Goal: Information Seeking & Learning: Learn about a topic

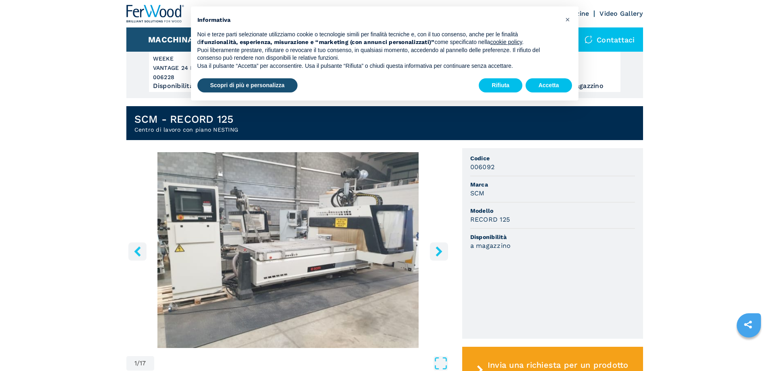
scroll to position [162, 0]
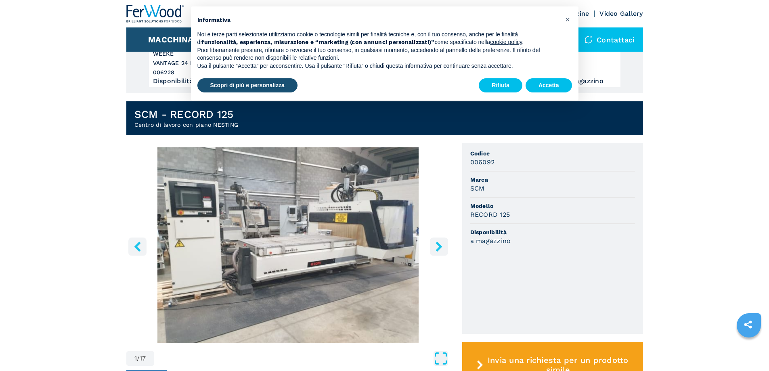
click at [445, 362] on icon "Open Fullscreen" at bounding box center [441, 358] width 15 height 15
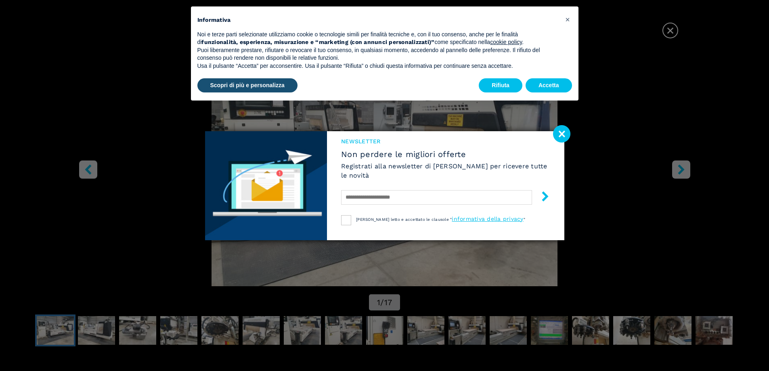
click at [561, 135] on image at bounding box center [561, 133] width 17 height 17
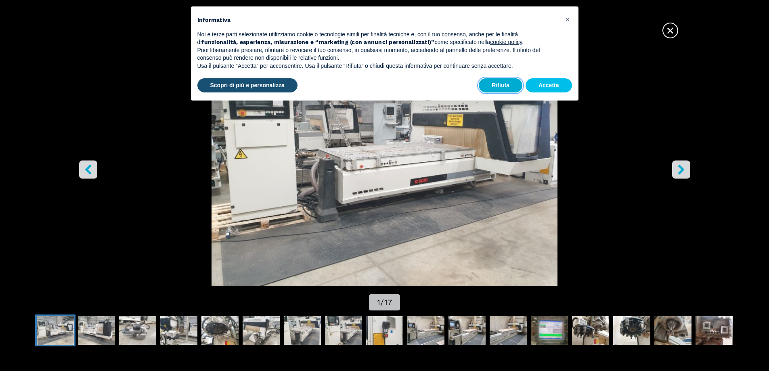
click at [504, 85] on button "Rifiuta" at bounding box center [501, 85] width 44 height 15
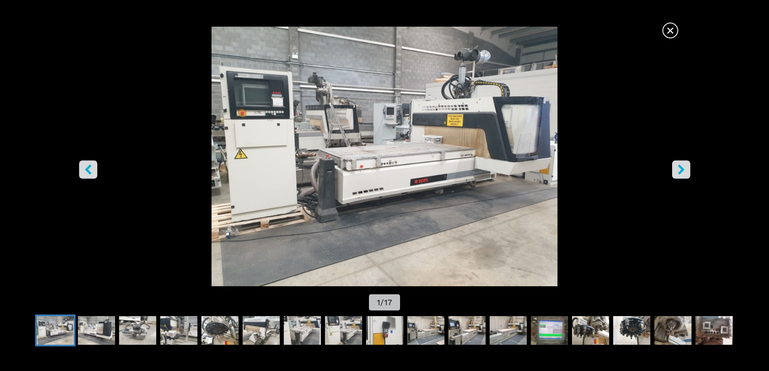
click at [677, 166] on icon "right-button" at bounding box center [682, 169] width 10 height 10
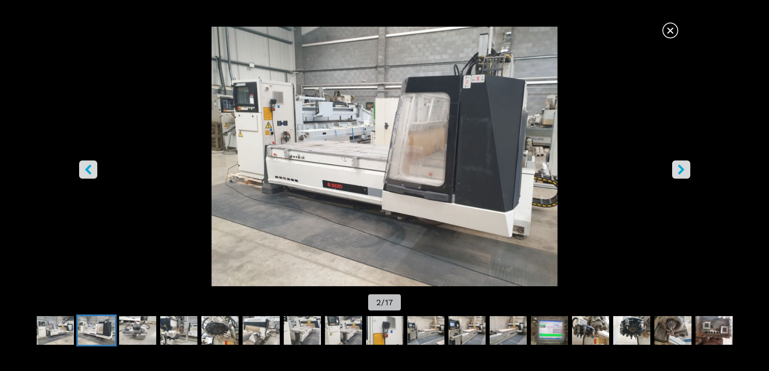
click at [82, 168] on button "left-button" at bounding box center [88, 169] width 18 height 18
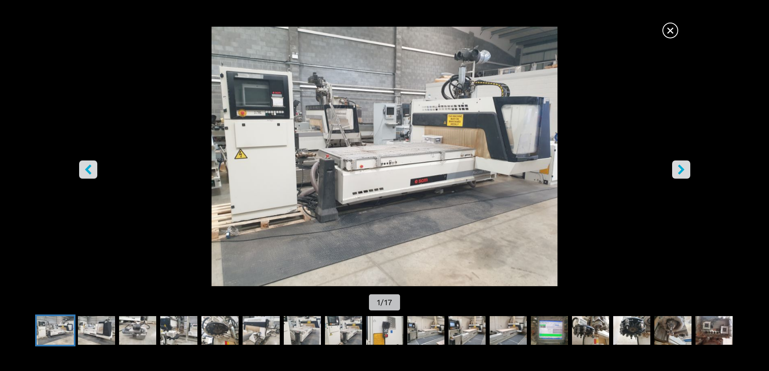
click at [679, 164] on button "right-button" at bounding box center [682, 169] width 18 height 18
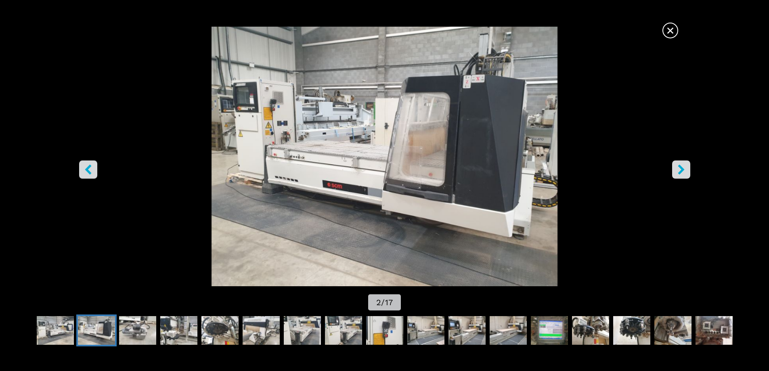
click at [679, 164] on button "right-button" at bounding box center [682, 169] width 18 height 18
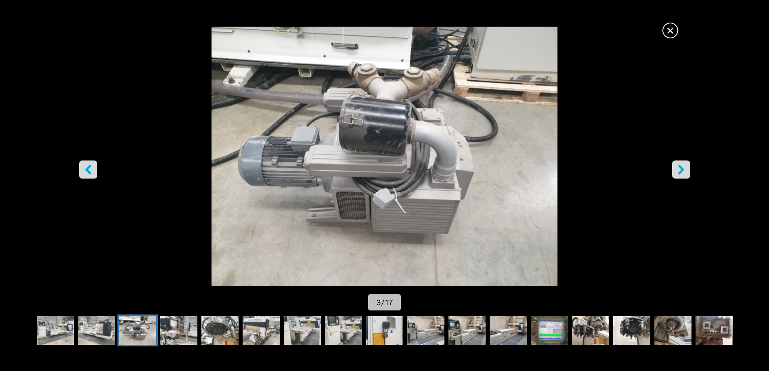
click at [679, 164] on button "right-button" at bounding box center [682, 169] width 18 height 18
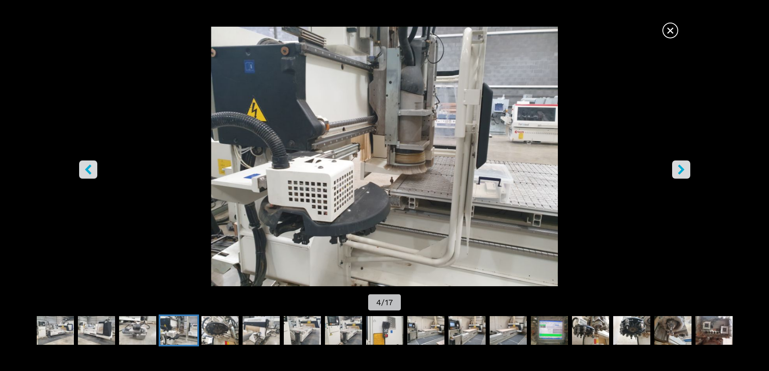
click at [675, 167] on button "right-button" at bounding box center [682, 169] width 18 height 18
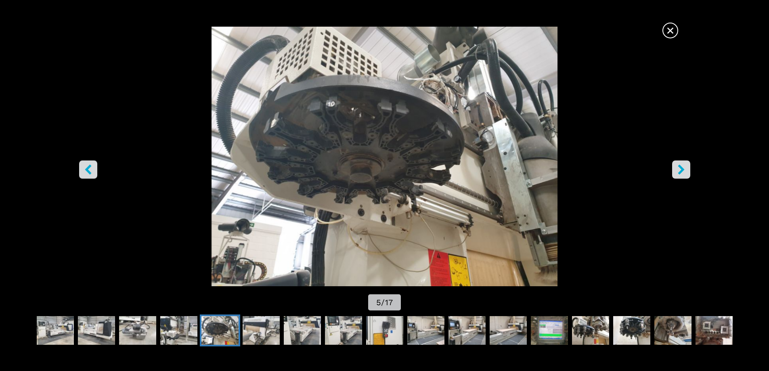
click at [687, 172] on button "right-button" at bounding box center [682, 169] width 18 height 18
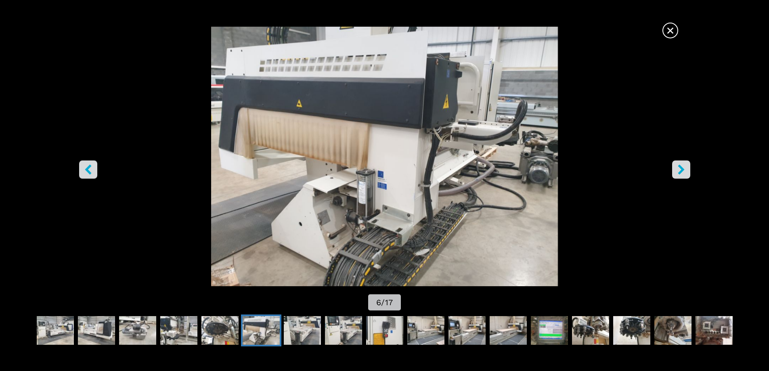
click at [687, 172] on button "right-button" at bounding box center [682, 169] width 18 height 18
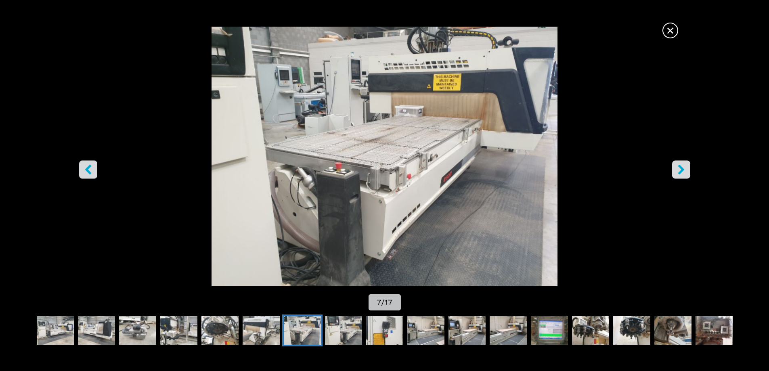
click at [685, 169] on icon "right-button" at bounding box center [682, 169] width 10 height 10
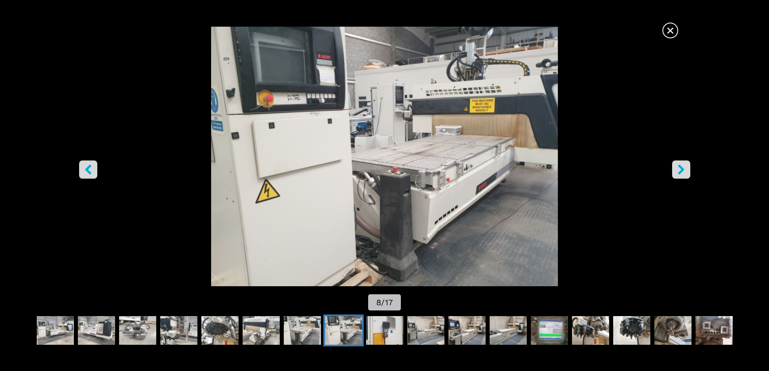
click at [685, 169] on icon "right-button" at bounding box center [682, 169] width 10 height 10
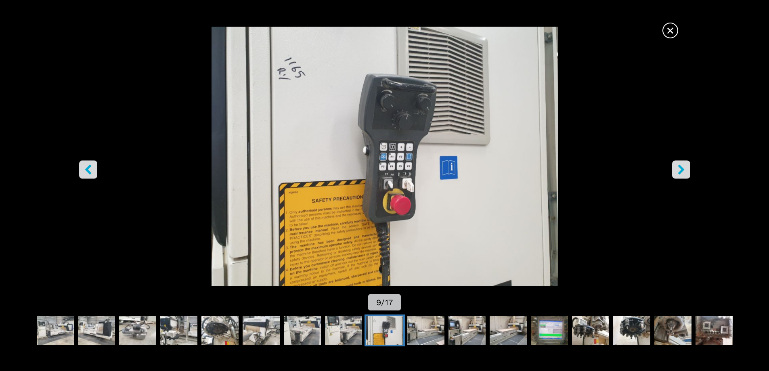
click at [685, 169] on icon "right-button" at bounding box center [682, 169] width 10 height 10
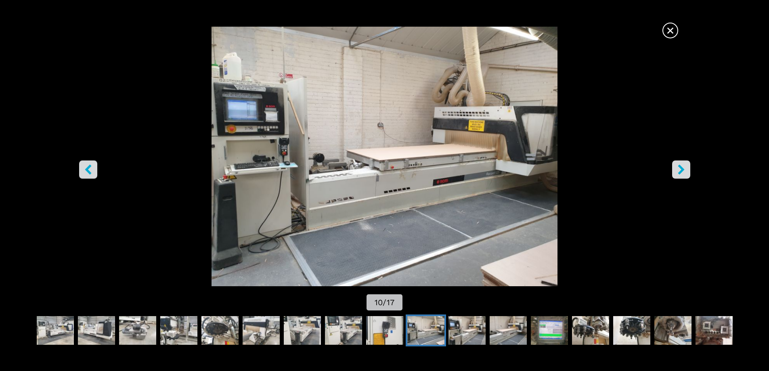
click at [685, 169] on icon "right-button" at bounding box center [682, 169] width 10 height 10
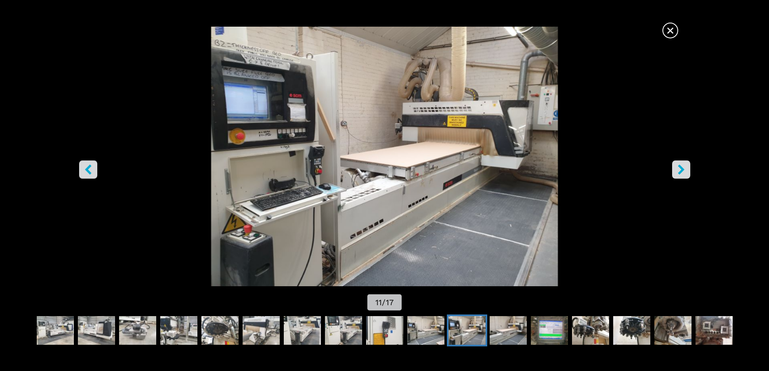
click at [685, 169] on icon "right-button" at bounding box center [682, 169] width 10 height 10
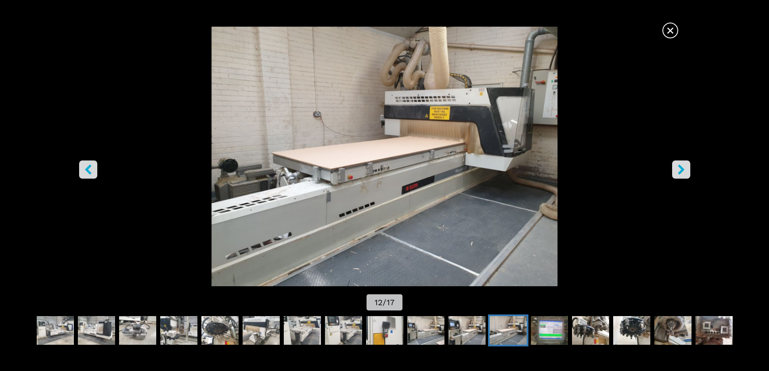
click at [685, 169] on icon "right-button" at bounding box center [682, 169] width 10 height 10
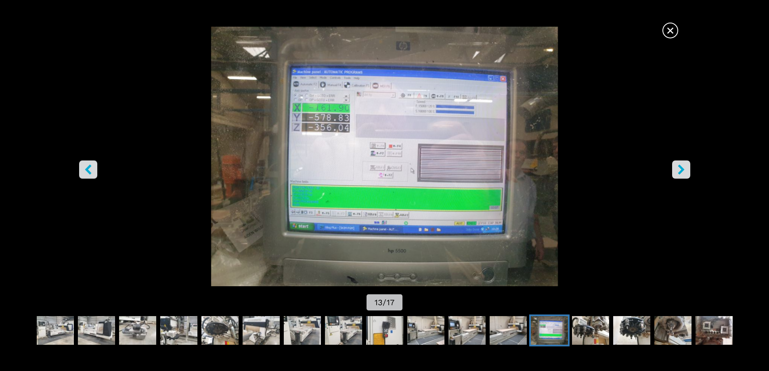
click at [677, 168] on icon "right-button" at bounding box center [682, 169] width 10 height 10
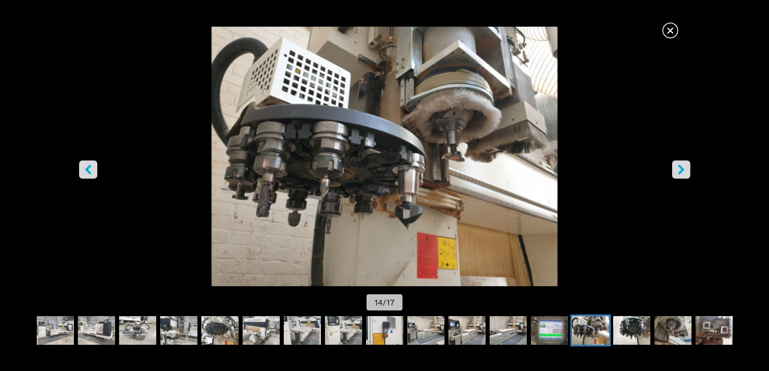
click at [677, 168] on icon "right-button" at bounding box center [682, 169] width 10 height 10
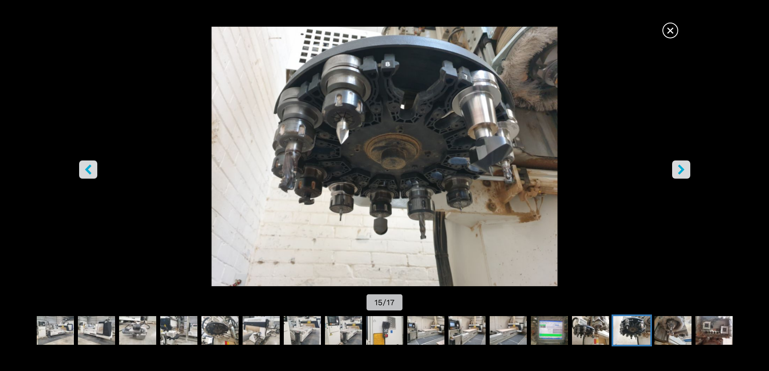
scroll to position [121, 0]
click at [674, 170] on button "right-button" at bounding box center [682, 169] width 18 height 18
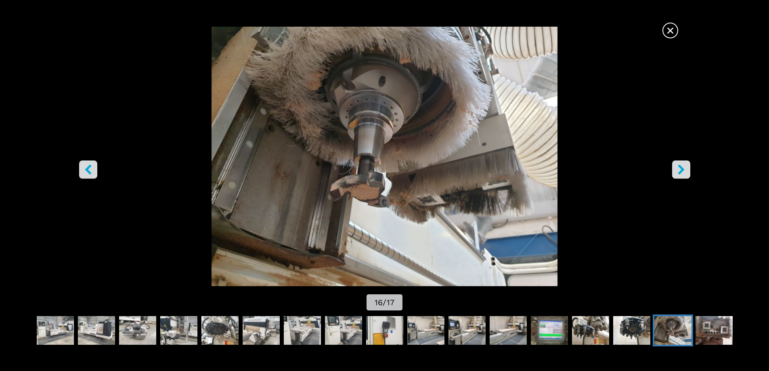
click at [674, 170] on button "right-button" at bounding box center [682, 169] width 18 height 18
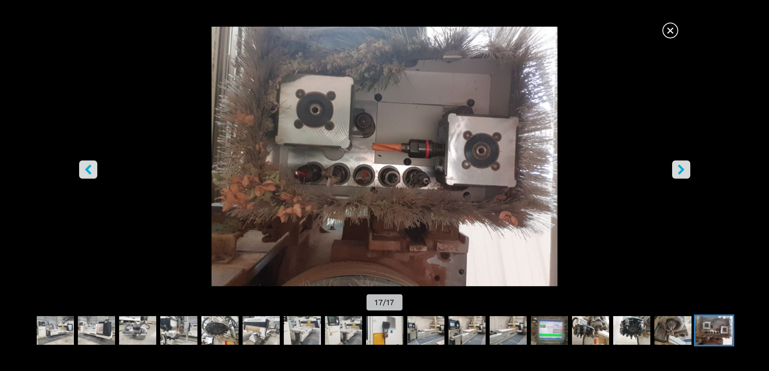
click at [675, 170] on button "right-button" at bounding box center [682, 169] width 18 height 18
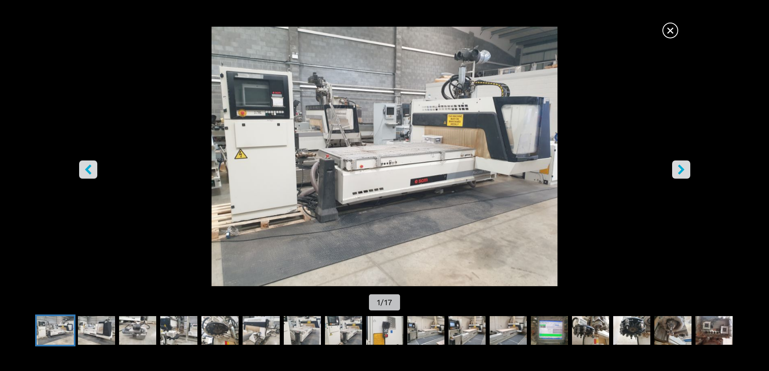
click at [675, 170] on button "right-button" at bounding box center [682, 169] width 18 height 18
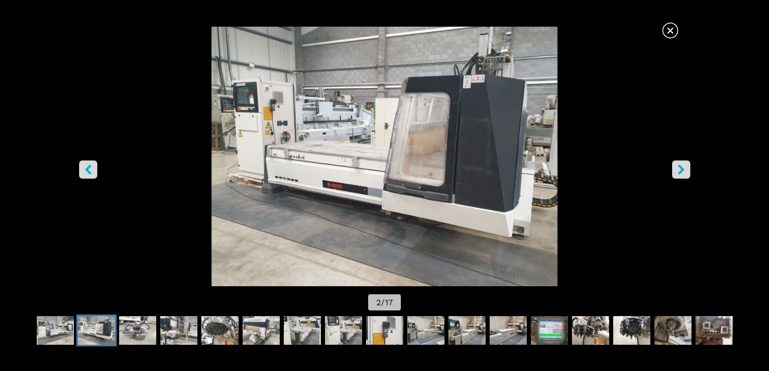
click at [668, 31] on span "×" at bounding box center [671, 29] width 14 height 14
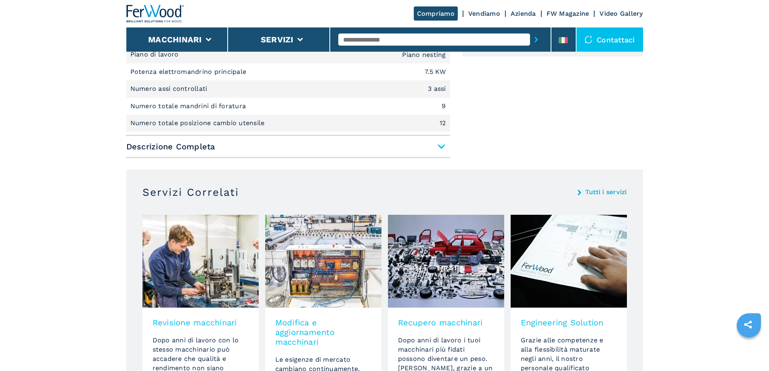
scroll to position [606, 0]
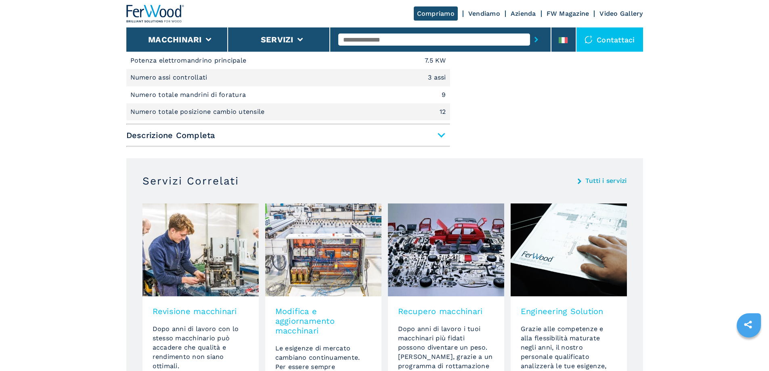
click at [439, 132] on span "Descrizione Completa" at bounding box center [288, 135] width 324 height 15
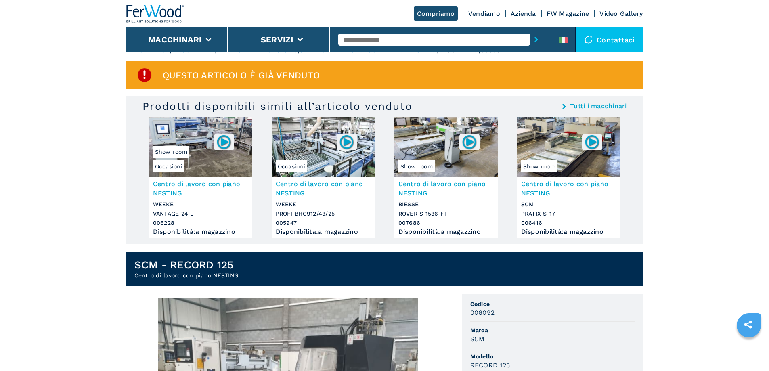
scroll to position [0, 0]
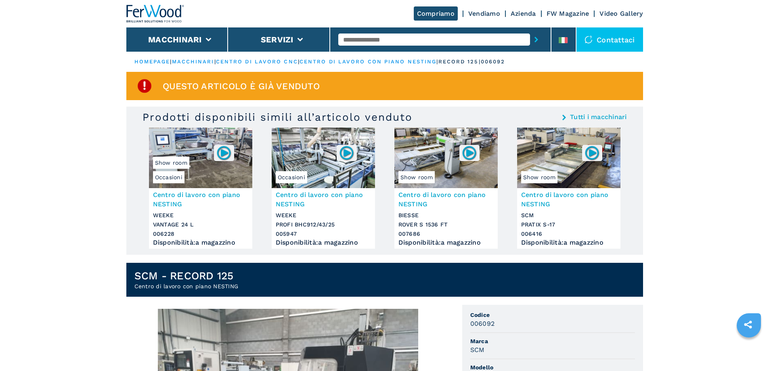
click at [451, 196] on h3 "Centro di lavoro con piano NESTING" at bounding box center [446, 199] width 95 height 19
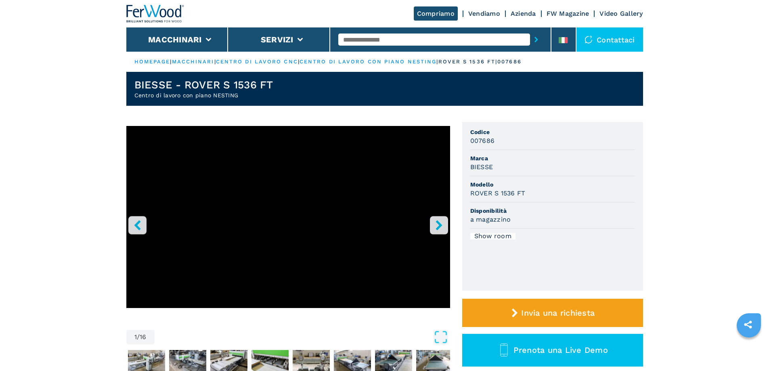
click at [436, 225] on icon "right-button" at bounding box center [439, 225] width 10 height 10
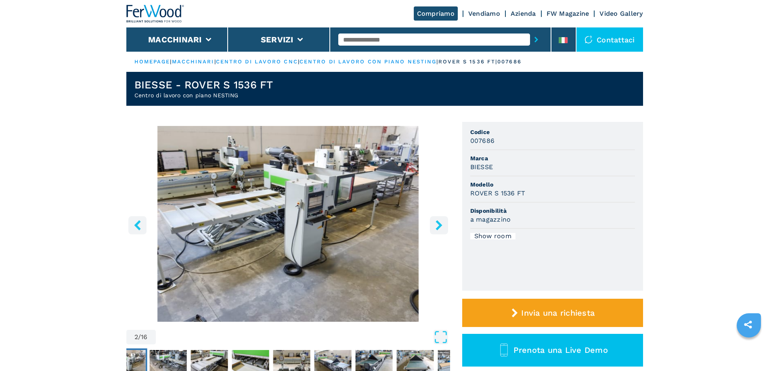
click at [436, 225] on icon "right-button" at bounding box center [439, 225] width 10 height 10
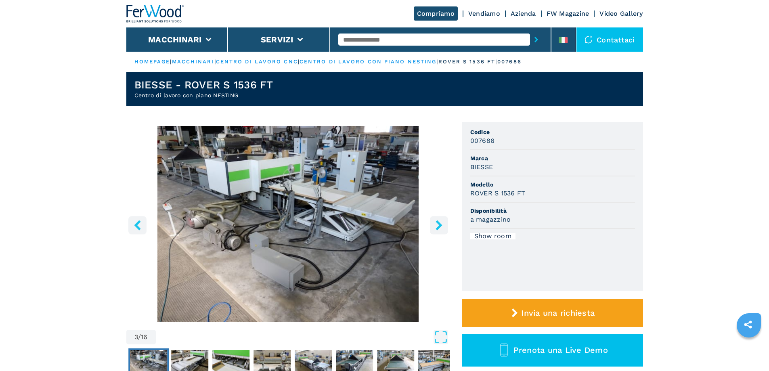
click at [436, 225] on icon "right-button" at bounding box center [439, 225] width 10 height 10
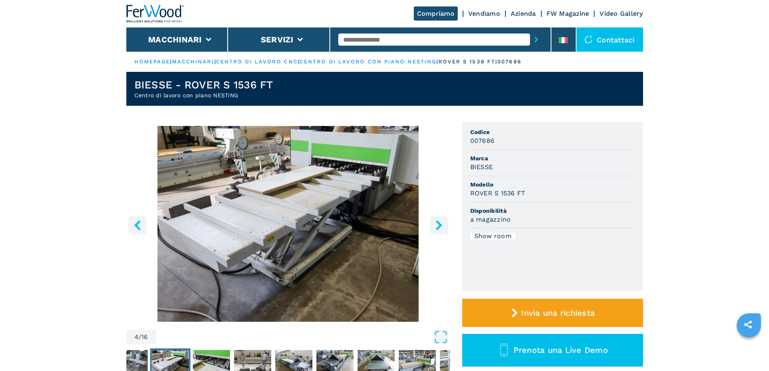
click at [436, 225] on icon "right-button" at bounding box center [439, 225] width 10 height 10
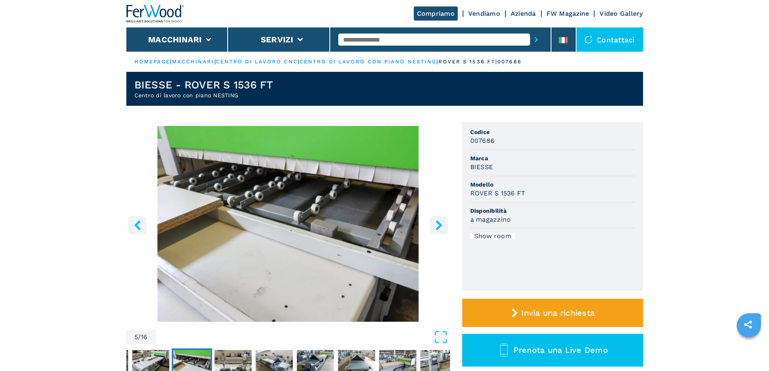
click at [436, 225] on icon "right-button" at bounding box center [439, 225] width 10 height 10
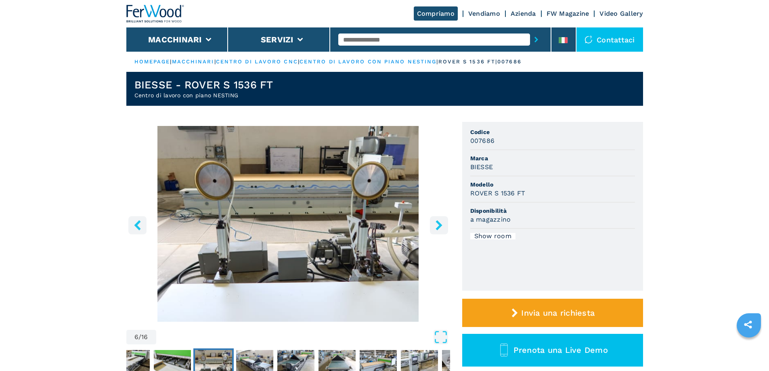
click at [437, 224] on icon "right-button" at bounding box center [439, 225] width 10 height 10
